Goal: Task Accomplishment & Management: Use online tool/utility

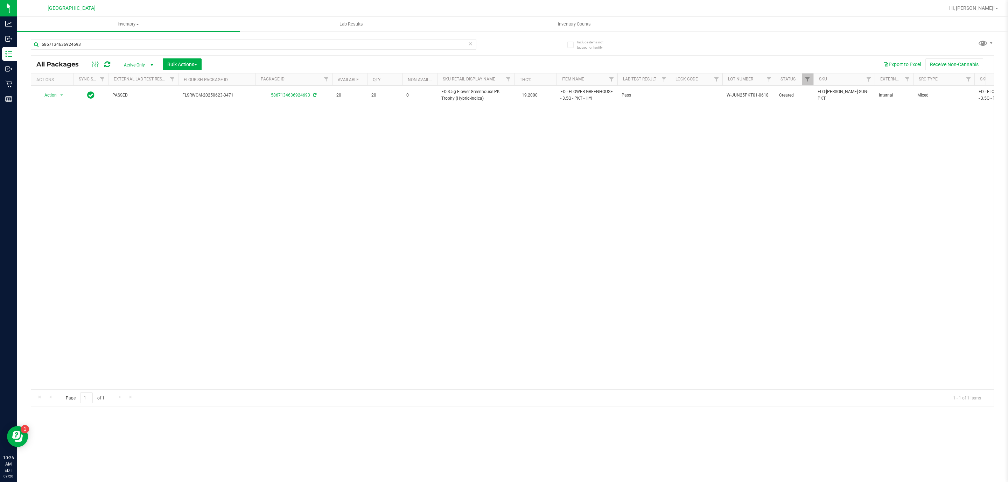
click at [471, 44] on icon at bounding box center [470, 43] width 5 height 8
click at [430, 44] on input "text" at bounding box center [253, 44] width 445 height 10
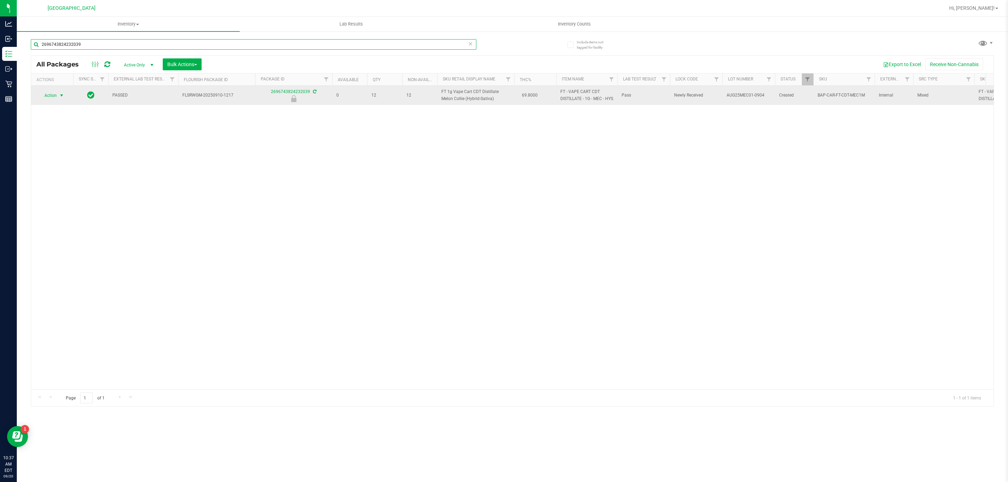
type input "2696743824232039"
click at [55, 96] on span "Action" at bounding box center [47, 96] width 19 height 10
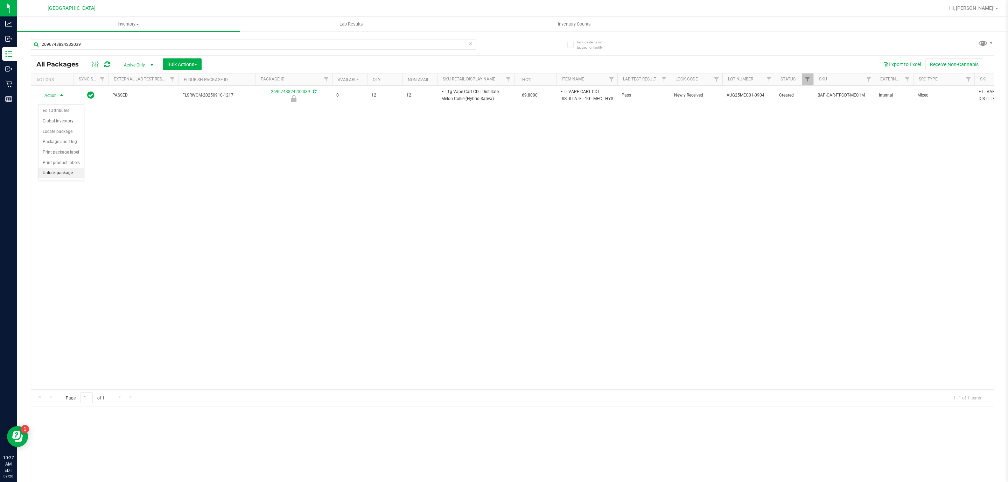
click at [70, 175] on li "Unlock package" at bounding box center [60, 173] width 45 height 10
